Goal: Check status: Check status

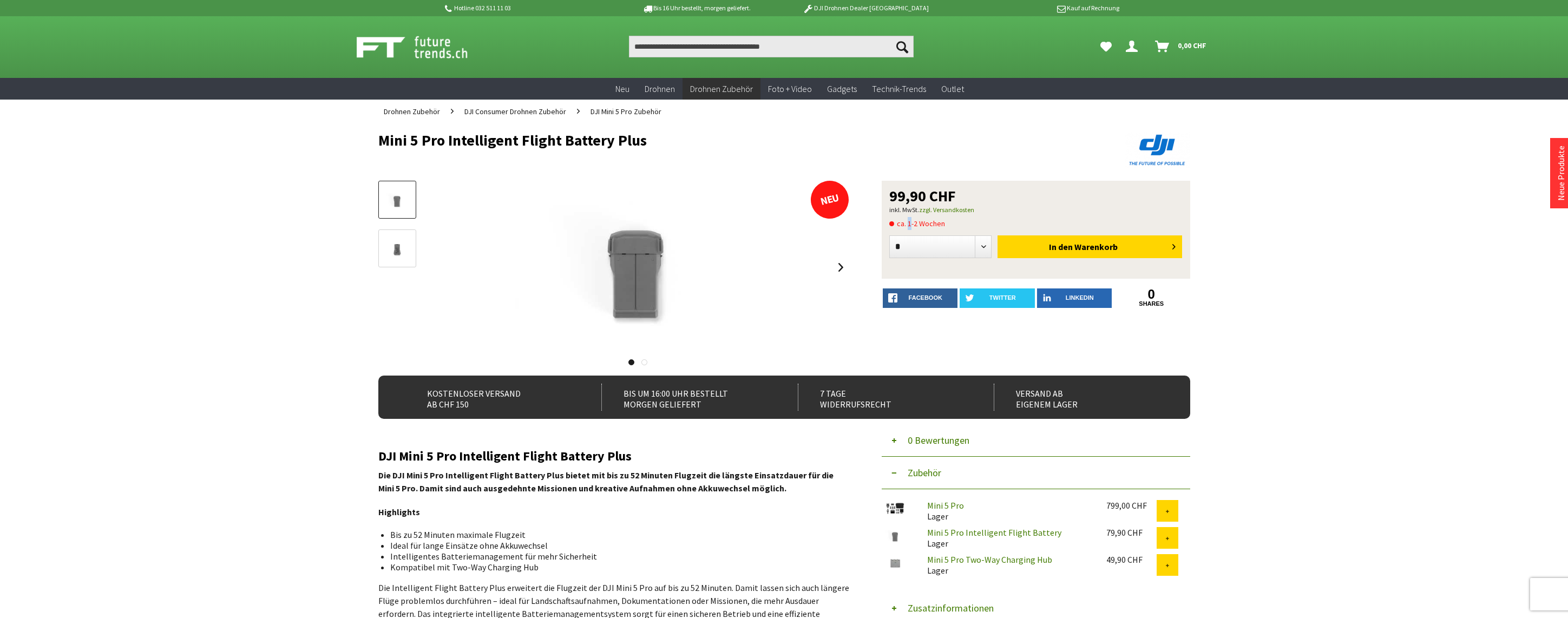
click at [908, 222] on span "ca. 1-2 Wochen" at bounding box center [917, 223] width 56 height 13
click at [909, 222] on span "ca. 1-2 Wochen" at bounding box center [917, 223] width 56 height 13
click at [1133, 47] on icon "Hi, Richard - Dein Konto" at bounding box center [1131, 42] width 11 height 9
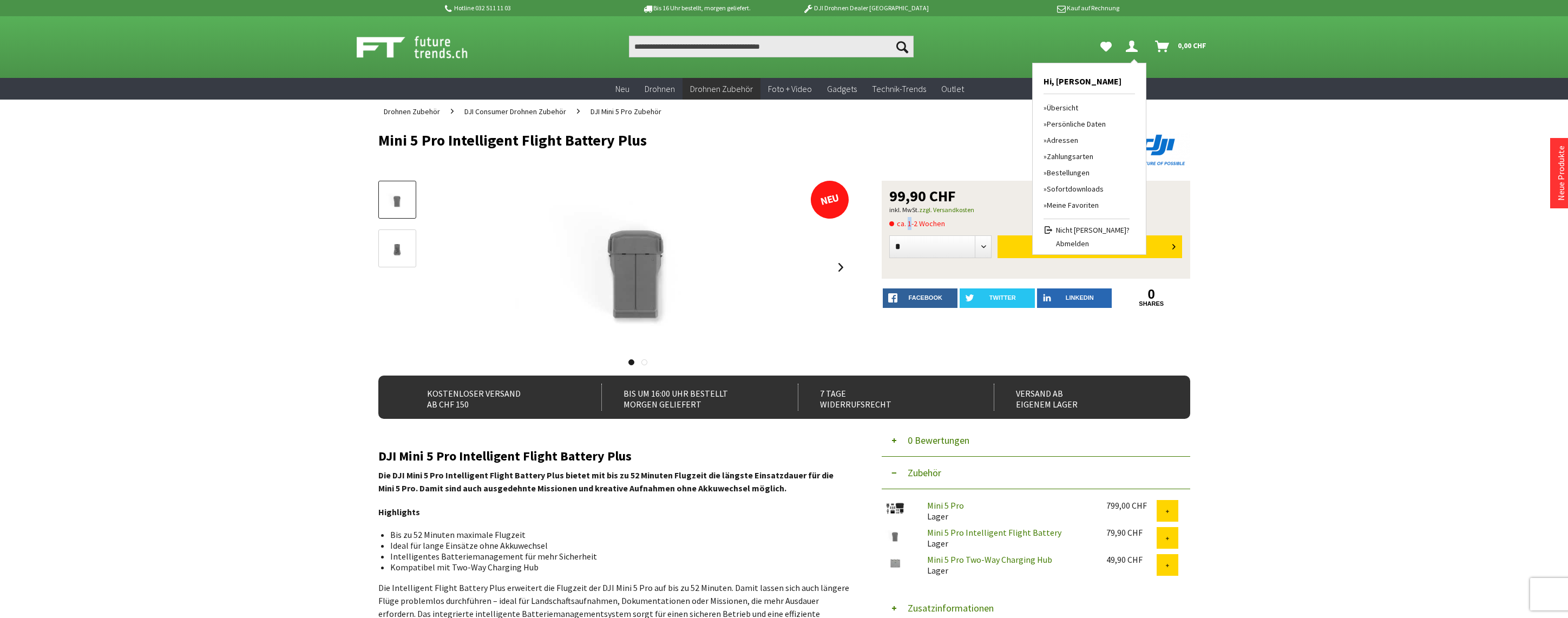
click at [1076, 171] on link "Bestellungen" at bounding box center [1086, 172] width 86 height 16
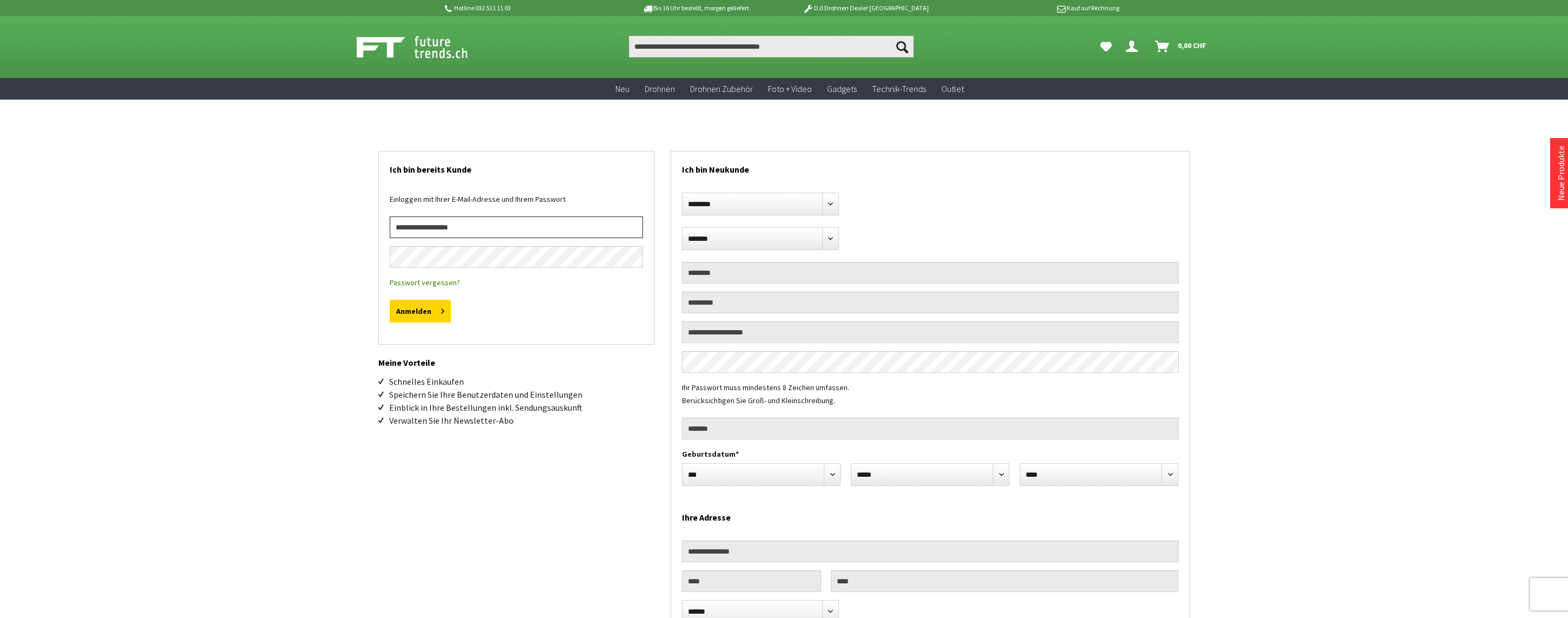
click at [428, 226] on input "email" at bounding box center [516, 227] width 253 height 22
click at [495, 225] on input "email" at bounding box center [516, 227] width 253 height 22
type input "**********"
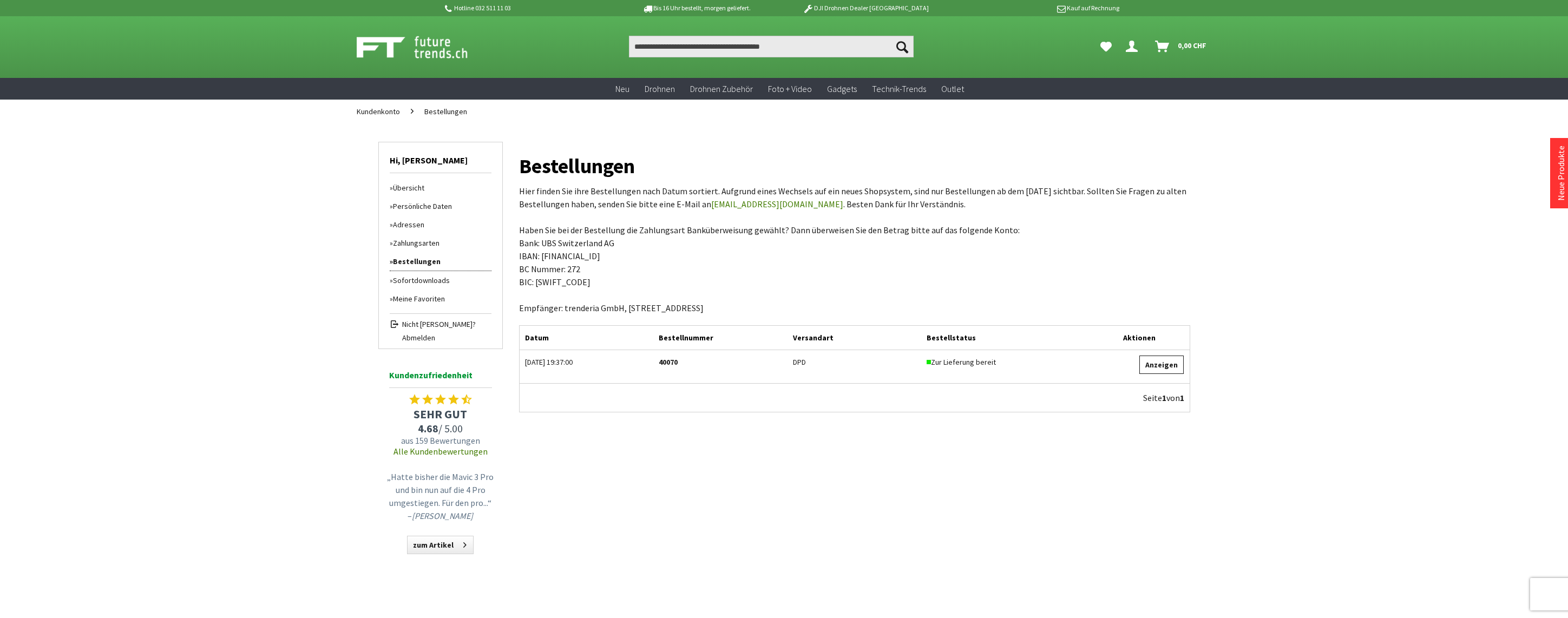
click at [1159, 371] on link "Anzeigen" at bounding box center [1161, 365] width 44 height 19
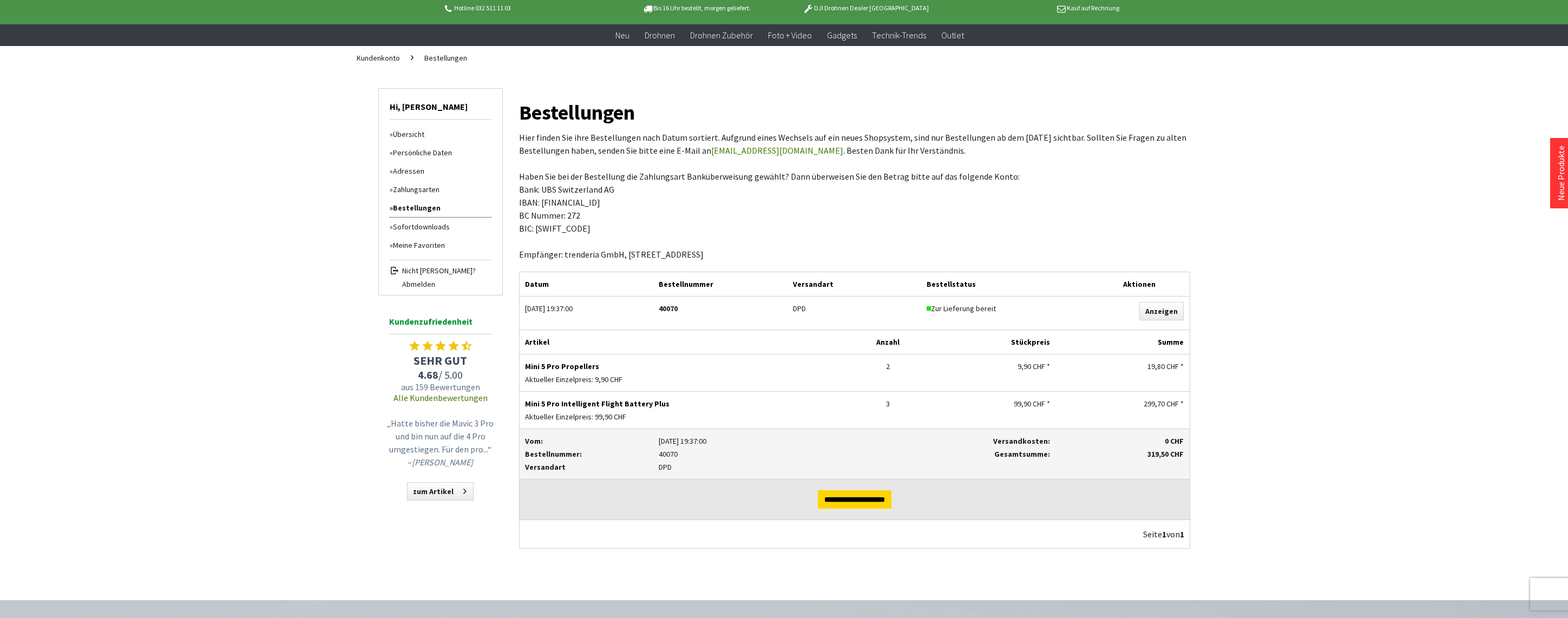
scroll to position [54, 0]
click at [1471, 480] on div "Hotline 032 511 11 03 Bis 16 Uhr bestellt, morgen geliefert. DJI Drohnen Dealer…" at bounding box center [784, 434] width 1568 height 976
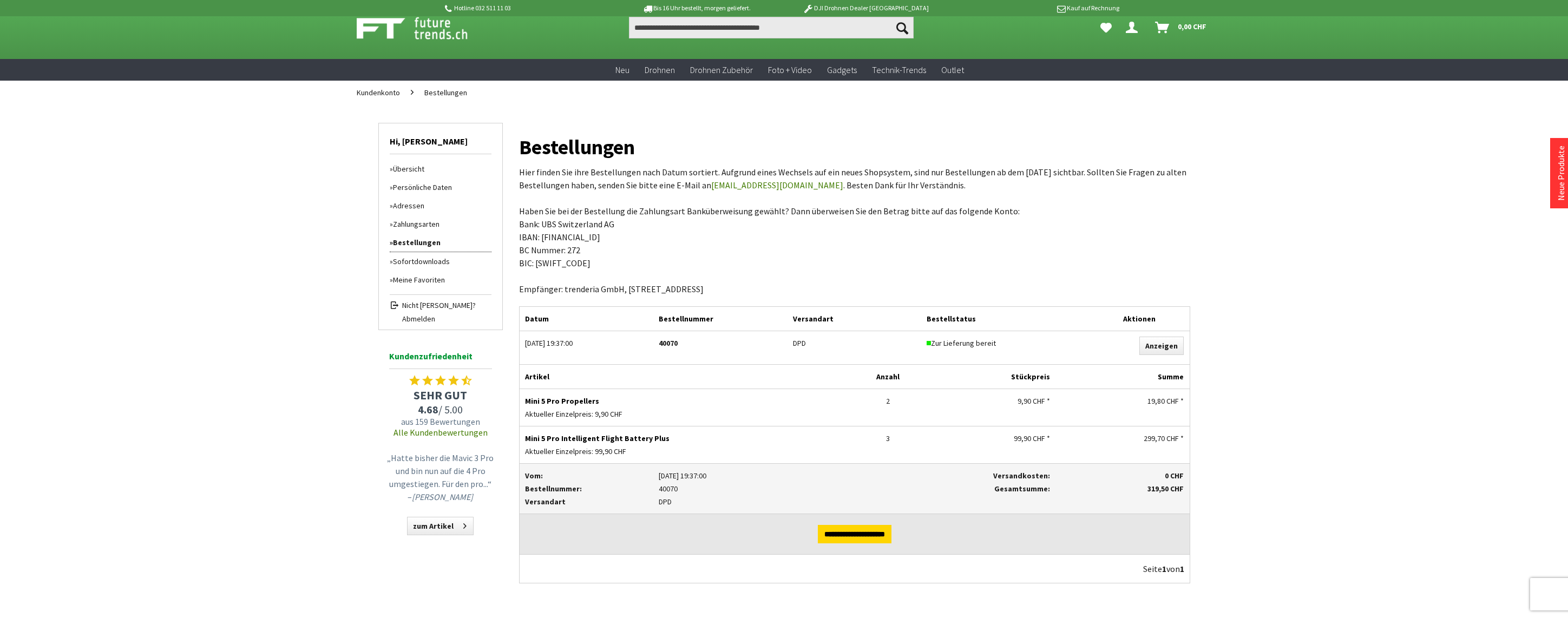
scroll to position [0, 0]
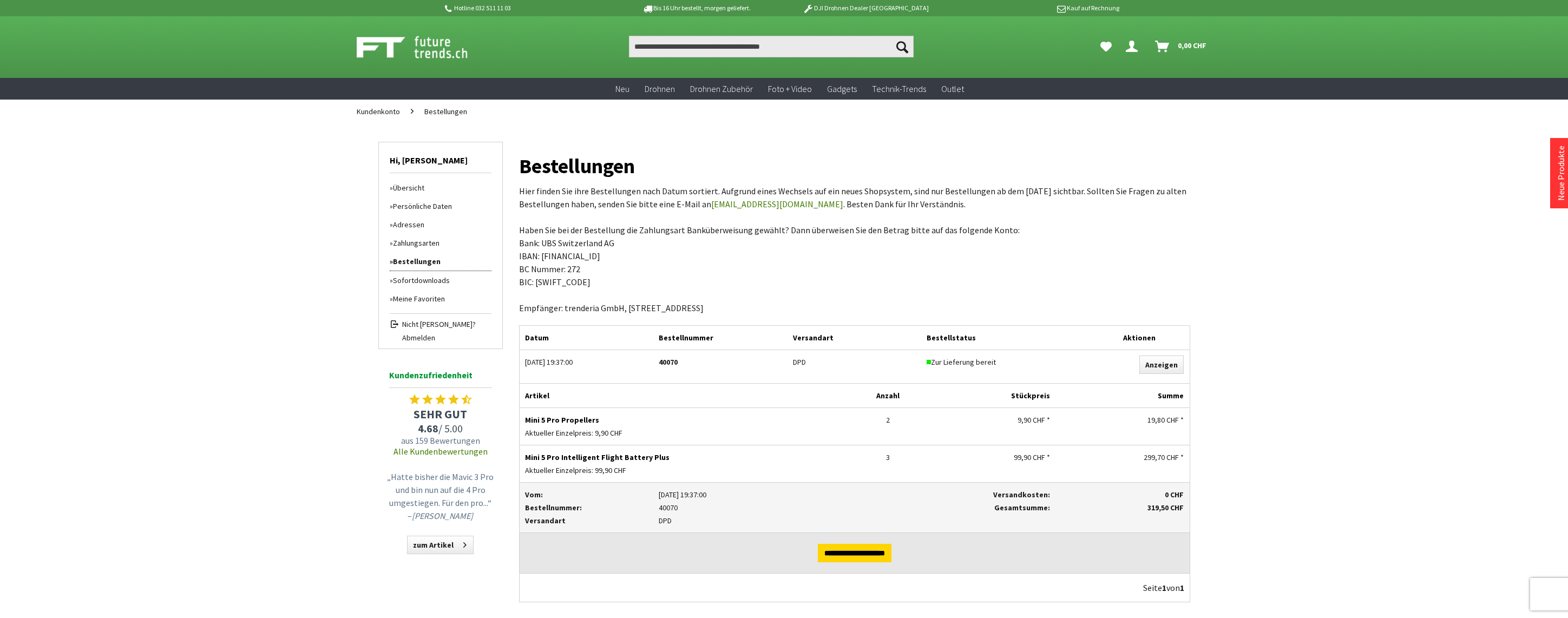
click at [403, 45] on img at bounding box center [424, 47] width 135 height 27
